Goal: Entertainment & Leisure: Consume media (video, audio)

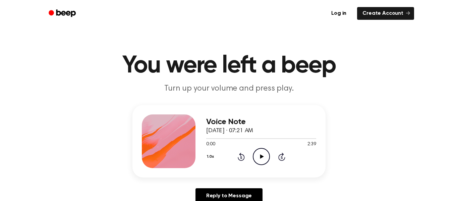
click at [259, 161] on icon "Play Audio" at bounding box center [261, 156] width 17 height 17
click at [259, 161] on icon "Pause Audio" at bounding box center [261, 156] width 17 height 17
click at [259, 161] on icon "Play Audio" at bounding box center [261, 156] width 17 height 17
click at [259, 161] on icon "Pause Audio" at bounding box center [261, 156] width 17 height 17
click at [259, 161] on icon "Play Audio" at bounding box center [261, 156] width 17 height 17
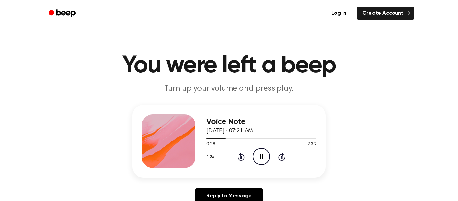
click at [259, 161] on icon "Pause Audio" at bounding box center [261, 156] width 17 height 17
click at [259, 161] on icon "Play Audio" at bounding box center [261, 156] width 17 height 17
click at [259, 161] on icon "Pause Audio" at bounding box center [261, 156] width 17 height 17
click at [259, 161] on icon "Play Audio" at bounding box center [261, 156] width 17 height 17
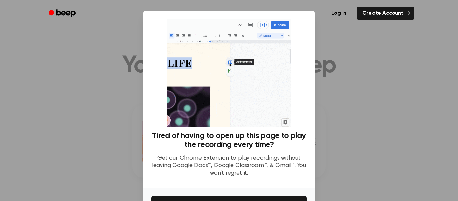
click at [358, 164] on div at bounding box center [229, 100] width 458 height 201
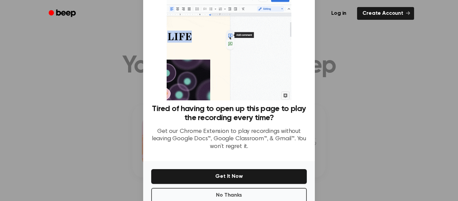
scroll to position [43, 0]
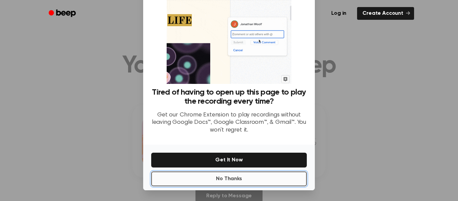
click at [229, 180] on button "No Thanks" at bounding box center [228, 178] width 155 height 15
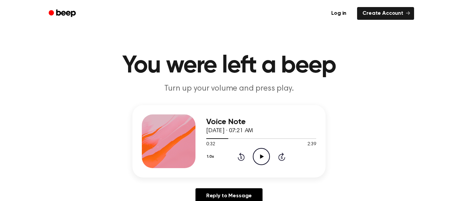
click at [263, 151] on icon "Play Audio" at bounding box center [261, 156] width 17 height 17
click at [263, 151] on icon "Pause Audio" at bounding box center [261, 156] width 17 height 17
click at [263, 151] on icon "Play Audio" at bounding box center [261, 156] width 17 height 17
click at [263, 151] on icon "Pause Audio" at bounding box center [261, 156] width 17 height 17
click at [263, 151] on icon "Play Audio" at bounding box center [261, 156] width 17 height 17
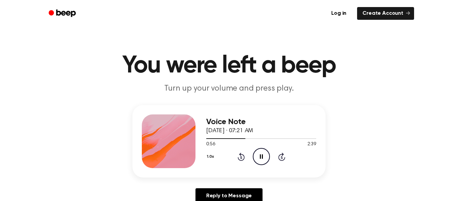
click at [263, 151] on icon "Pause Audio" at bounding box center [261, 156] width 17 height 17
click at [263, 151] on icon "Play Audio" at bounding box center [261, 156] width 17 height 17
click at [263, 151] on icon "Pause Audio" at bounding box center [261, 156] width 17 height 17
click at [263, 151] on icon "Play Audio" at bounding box center [261, 156] width 17 height 17
click at [263, 151] on icon "Pause Audio" at bounding box center [261, 156] width 17 height 17
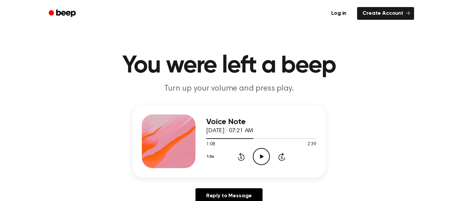
click at [263, 151] on icon "Play Audio" at bounding box center [261, 156] width 17 height 17
click at [263, 151] on icon "Pause Audio" at bounding box center [261, 156] width 17 height 17
click at [263, 151] on icon "Play Audio" at bounding box center [261, 156] width 17 height 17
click at [263, 151] on icon "Pause Audio" at bounding box center [261, 156] width 17 height 17
click at [263, 151] on icon "Play Audio" at bounding box center [261, 156] width 17 height 17
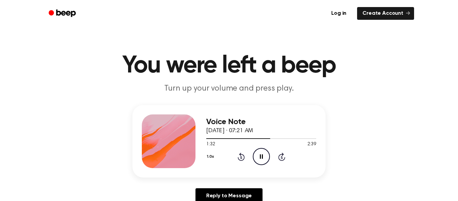
click at [263, 151] on icon "Pause Audio" at bounding box center [261, 156] width 17 height 17
click at [263, 151] on icon "Play Audio" at bounding box center [261, 156] width 17 height 17
click at [263, 151] on icon "Pause Audio" at bounding box center [261, 156] width 17 height 17
click at [263, 151] on icon "Play Audio" at bounding box center [261, 156] width 17 height 17
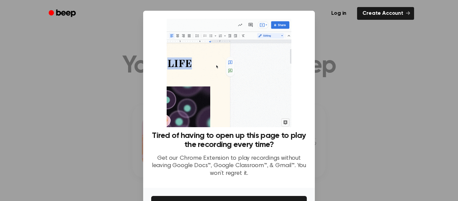
click at [297, 138] on h3 "Tired of having to open up this page to play the recording every time?" at bounding box center [228, 140] width 155 height 18
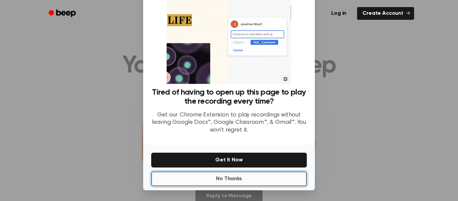
click at [282, 174] on button "No Thanks" at bounding box center [228, 178] width 155 height 15
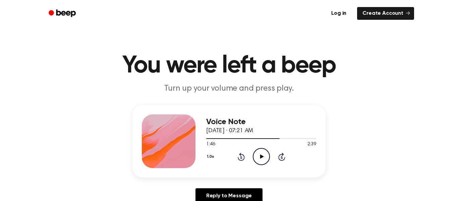
click at [266, 155] on icon "Play Audio" at bounding box center [261, 156] width 17 height 17
click at [266, 155] on icon "Pause Audio" at bounding box center [261, 156] width 17 height 17
click at [266, 155] on icon "Play Audio" at bounding box center [261, 156] width 17 height 17
click at [266, 155] on icon "Pause Audio" at bounding box center [261, 156] width 17 height 17
click at [266, 155] on icon "Play Audio" at bounding box center [261, 156] width 17 height 17
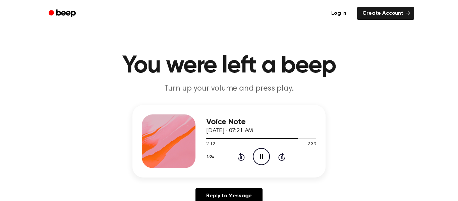
click at [266, 155] on icon "Pause Audio" at bounding box center [261, 156] width 17 height 17
click at [266, 155] on icon "Play Audio" at bounding box center [261, 156] width 17 height 17
